Goal: Task Accomplishment & Management: Manage account settings

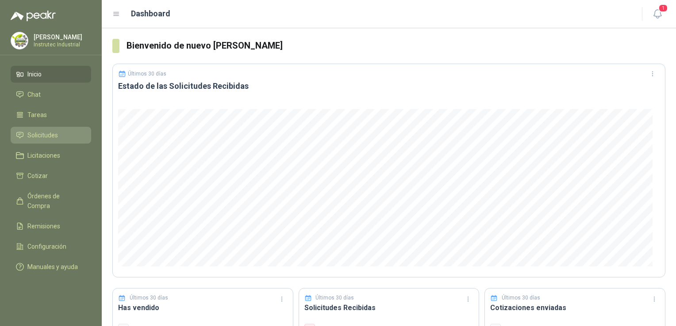
click at [58, 140] on li "Solicitudes" at bounding box center [51, 135] width 70 height 10
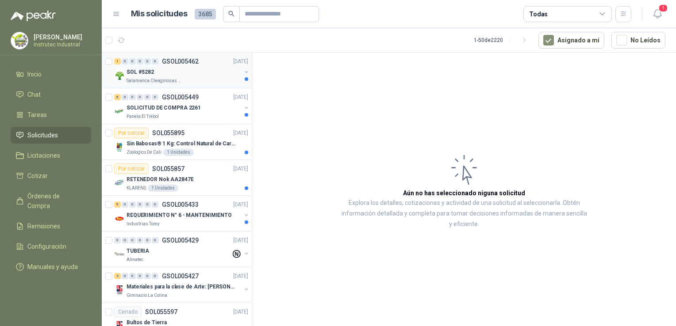
click at [205, 80] on div "Salamanca Oleaginosas SAS" at bounding box center [183, 80] width 115 height 7
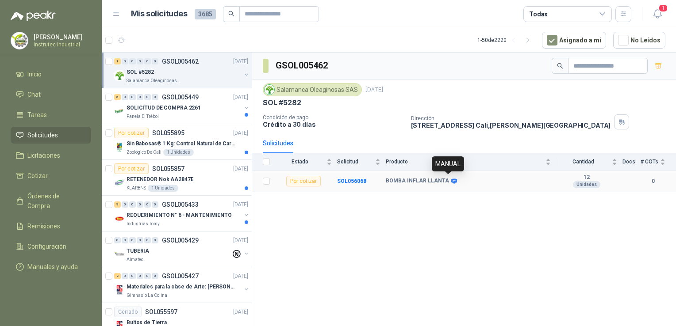
click at [451, 180] on icon at bounding box center [454, 181] width 6 height 5
click at [348, 179] on b "SOL056068" at bounding box center [351, 181] width 29 height 6
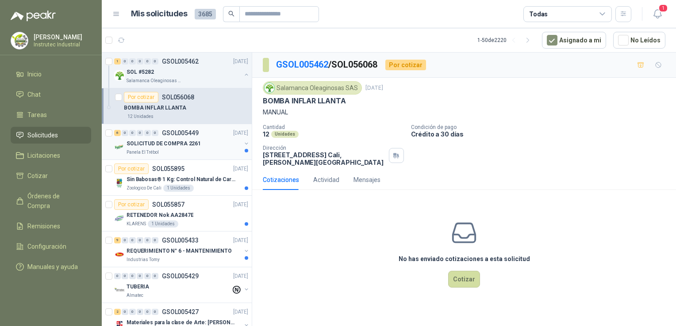
click at [203, 139] on div "SOLICITUD DE COMPRA 2261" at bounding box center [183, 143] width 115 height 11
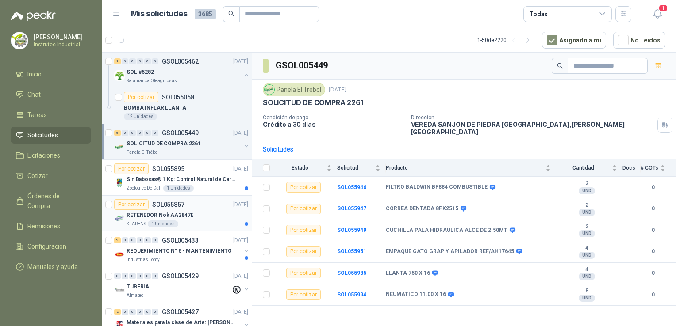
click at [209, 207] on div "Por cotizar SOL055857 [DATE]" at bounding box center [181, 204] width 134 height 11
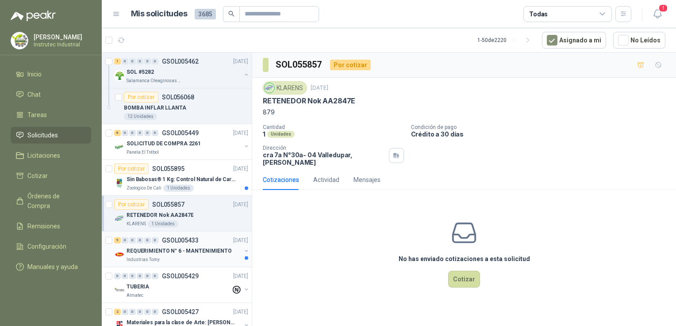
click at [180, 255] on div "REQUERIMIENTO N° 6 - MANTENIMIENTO" at bounding box center [183, 251] width 115 height 11
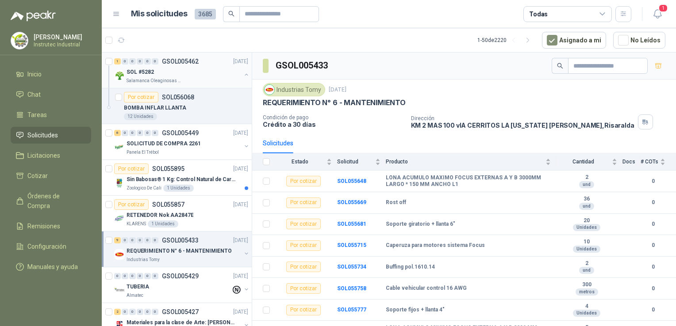
click at [180, 77] on div "SOL #5282" at bounding box center [183, 72] width 115 height 11
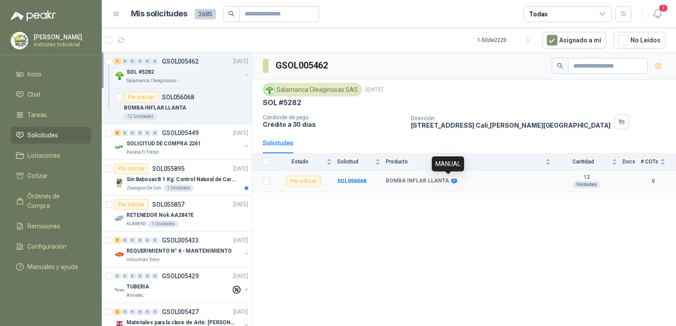
click at [451, 181] on icon at bounding box center [454, 181] width 6 height 5
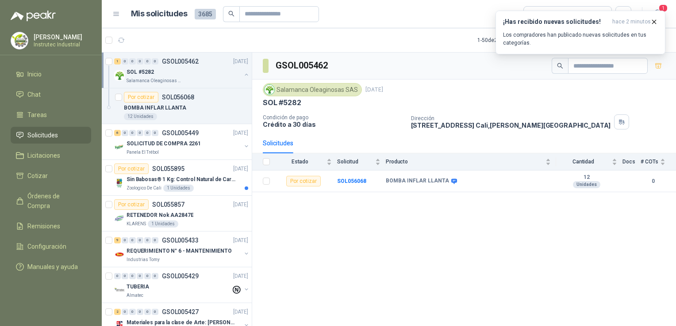
click at [670, 8] on header "Mis solicitudes 3685 Todas 1" at bounding box center [389, 14] width 574 height 28
click at [655, 20] on icon "button" at bounding box center [654, 22] width 8 height 8
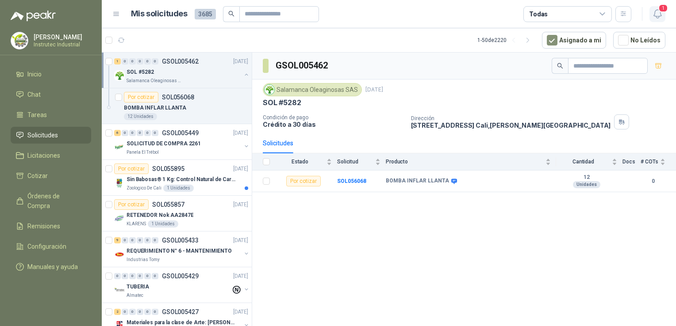
click at [656, 15] on icon "button" at bounding box center [657, 13] width 11 height 11
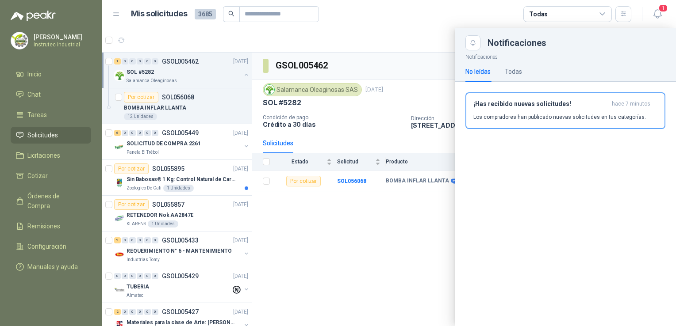
click at [154, 80] on div at bounding box center [389, 177] width 574 height 298
